Goal: Check status

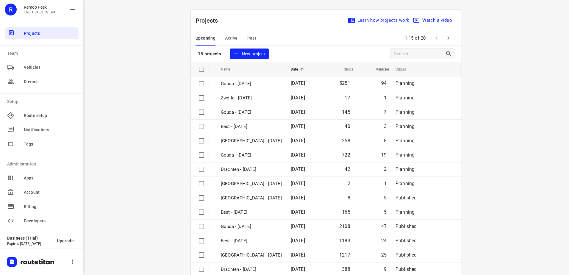
scroll to position [26, 0]
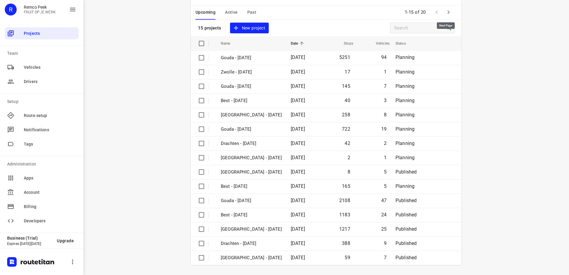
click at [443, 17] on button "button" at bounding box center [448, 12] width 12 height 12
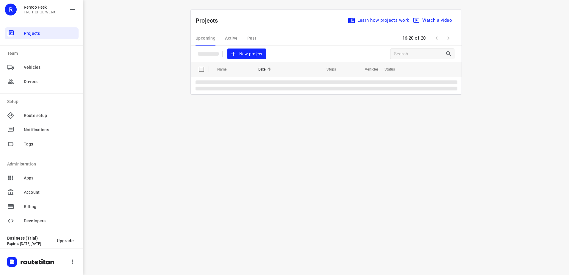
scroll to position [0, 0]
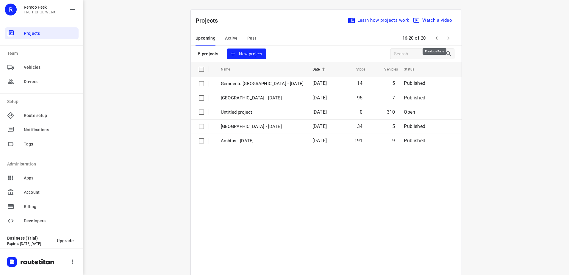
click at [433, 37] on icon "button" at bounding box center [436, 38] width 7 height 7
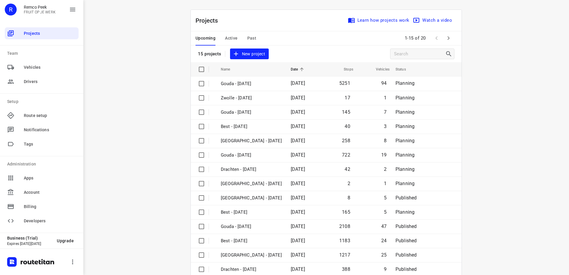
scroll to position [26, 0]
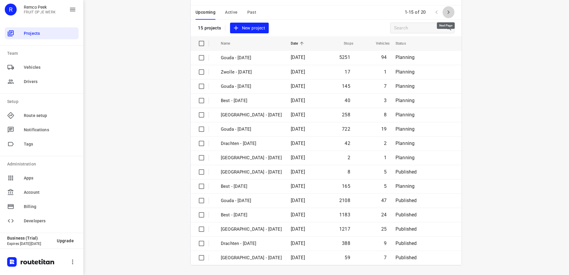
click at [451, 11] on button "button" at bounding box center [448, 12] width 12 height 12
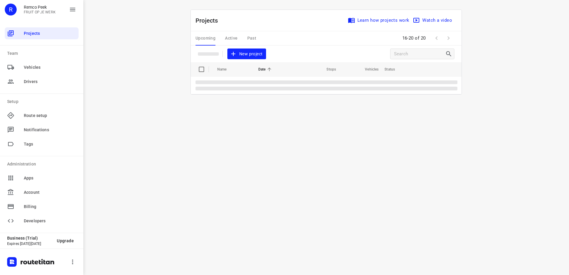
scroll to position [0, 0]
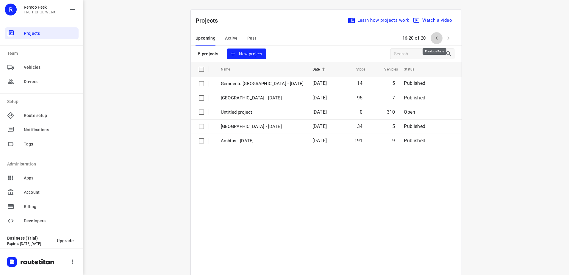
click at [433, 35] on icon "button" at bounding box center [436, 38] width 7 height 7
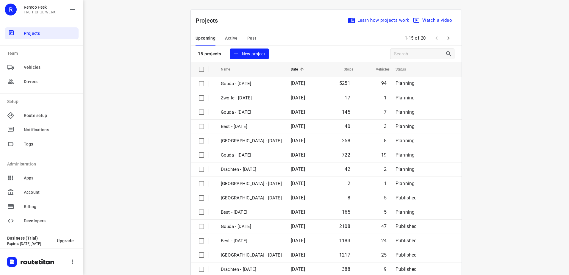
click at [236, 36] on div "Upcoming Active Past" at bounding box center [230, 38] width 70 height 14
click at [231, 36] on span "Active" at bounding box center [231, 38] width 12 height 7
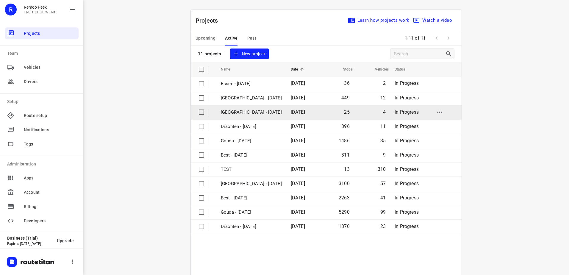
click at [249, 110] on p "[GEOGRAPHIC_DATA] - [DATE]" at bounding box center [251, 112] width 61 height 7
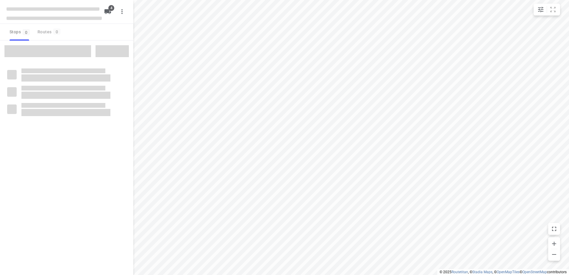
checkbox input "true"
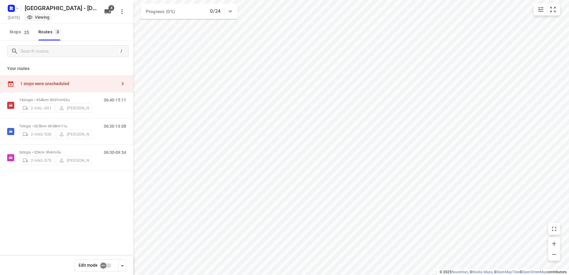
click at [123, 82] on icon "button" at bounding box center [122, 83] width 7 height 7
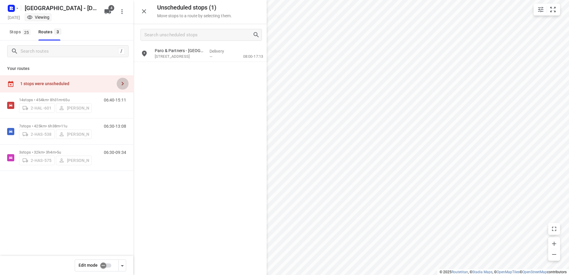
click at [123, 82] on icon "button" at bounding box center [122, 83] width 7 height 7
click at [54, 100] on p "14 stops • 454km • 8h31m • 65u" at bounding box center [55, 100] width 73 height 4
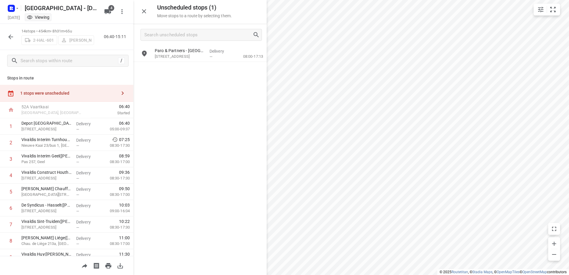
scroll to position [34, 0]
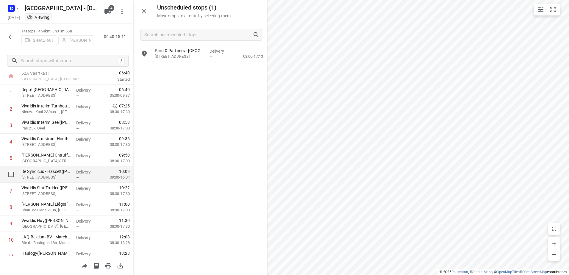
click at [42, 167] on div "De Syndicus - Hasselt([PERSON_NAME]) [STREET_ADDRESS]" at bounding box center [46, 174] width 55 height 16
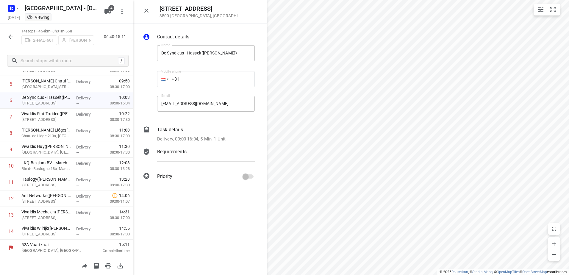
scroll to position [0, 0]
